Goal: Transaction & Acquisition: Subscribe to service/newsletter

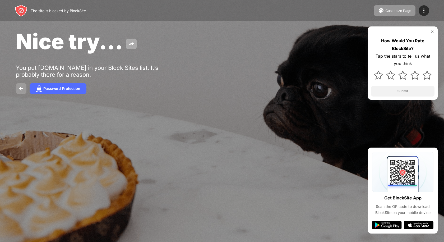
click at [16, 90] on button at bounding box center [21, 88] width 11 height 11
click at [132, 46] on img at bounding box center [131, 44] width 6 height 6
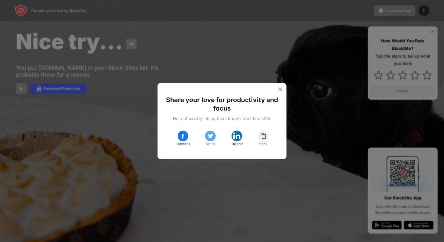
click at [271, 90] on div "Share your love for productivity and focus Help others by letting them know abo…" at bounding box center [222, 120] width 116 height 63
click at [204, 136] on div "Facebook Twitter Linkedin Copy" at bounding box center [222, 138] width 93 height 29
click at [277, 91] on div at bounding box center [280, 89] width 8 height 8
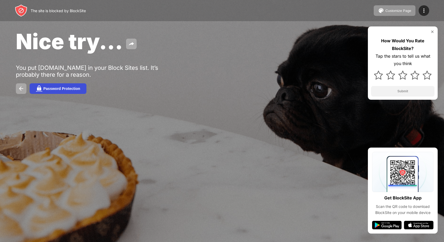
click at [56, 86] on button "Password Protection" at bounding box center [58, 88] width 57 height 11
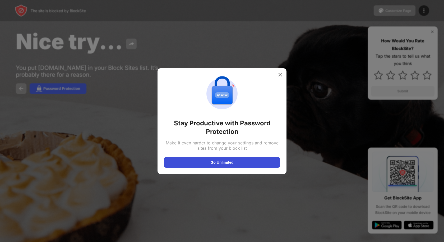
click at [205, 160] on button "Go Unlimited" at bounding box center [222, 162] width 116 height 11
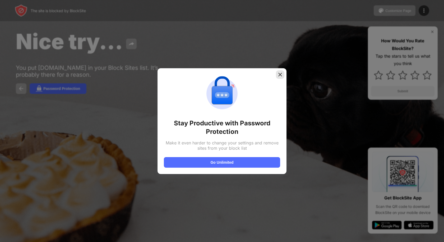
click at [282, 78] on div at bounding box center [280, 74] width 8 height 8
